Goal: Task Accomplishment & Management: Manage account settings

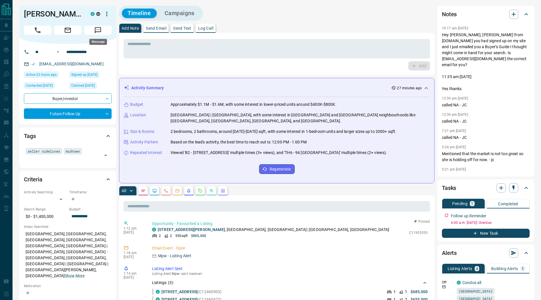
click at [101, 32] on icon "Message" at bounding box center [97, 30] width 7 height 7
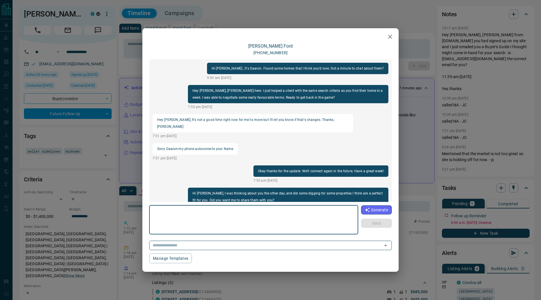
scroll to position [125, 0]
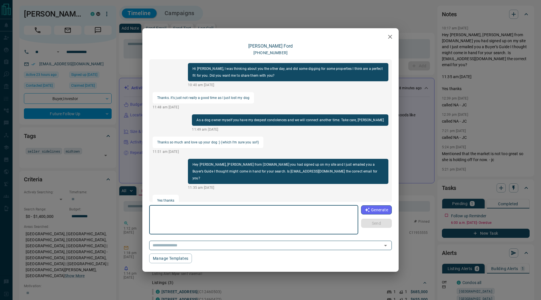
click at [390, 38] on icon "button" at bounding box center [390, 36] width 7 height 7
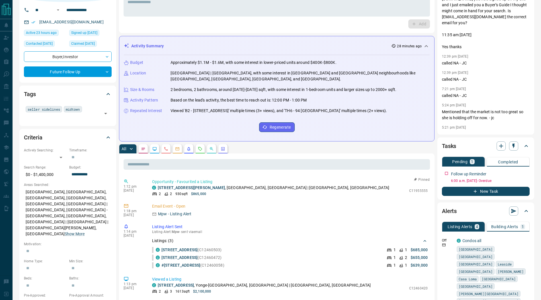
scroll to position [47, 0]
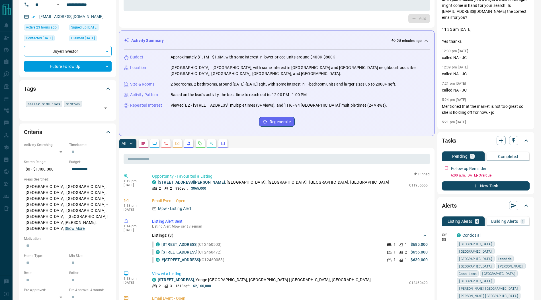
click at [510, 222] on p "Building Alerts" at bounding box center [505, 221] width 27 height 4
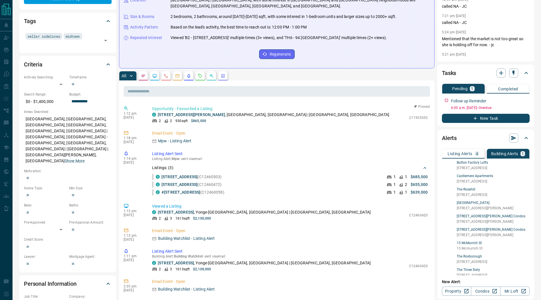
scroll to position [0, 0]
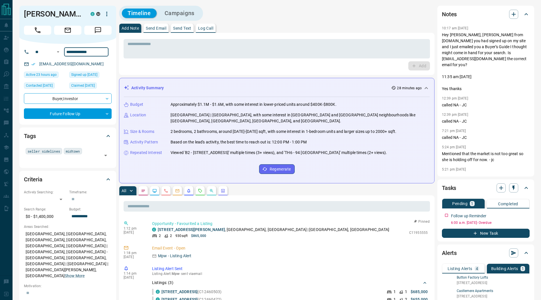
click at [101, 51] on input "**********" at bounding box center [86, 51] width 44 height 9
click at [134, 52] on textarea at bounding box center [277, 49] width 299 height 15
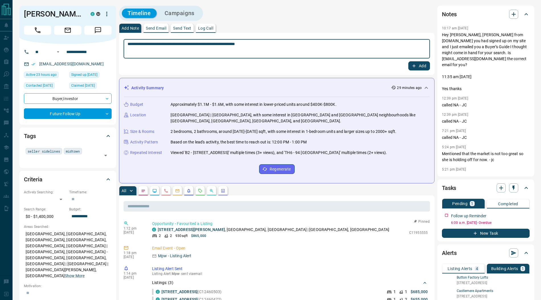
type textarea "**********"
click at [417, 65] on button "Add" at bounding box center [420, 65] width 22 height 9
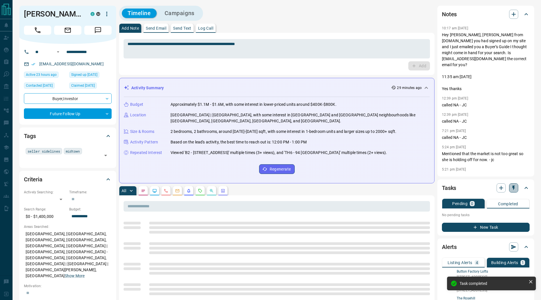
click at [512, 190] on button "button" at bounding box center [514, 187] width 9 height 9
click at [502, 225] on li "1 Month Follow-Up" at bounding box center [499, 224] width 39 height 9
